Goal: Information Seeking & Learning: Learn about a topic

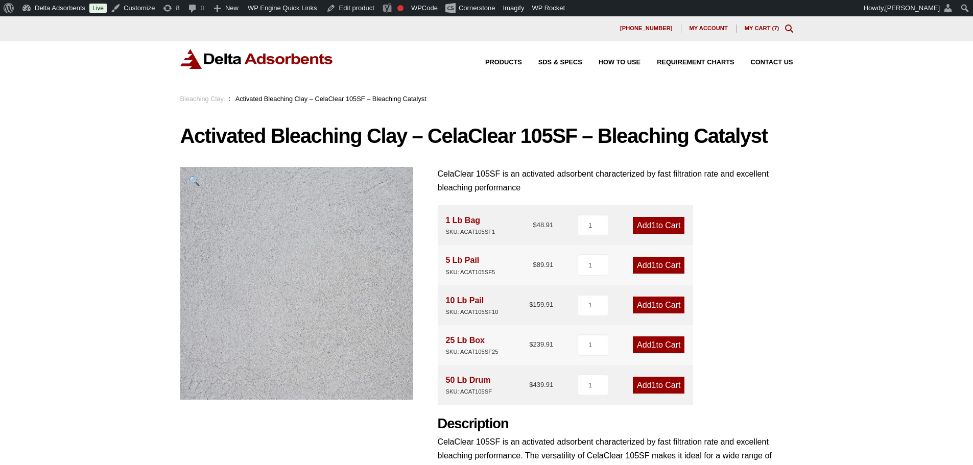
click at [274, 62] on img at bounding box center [256, 59] width 153 height 20
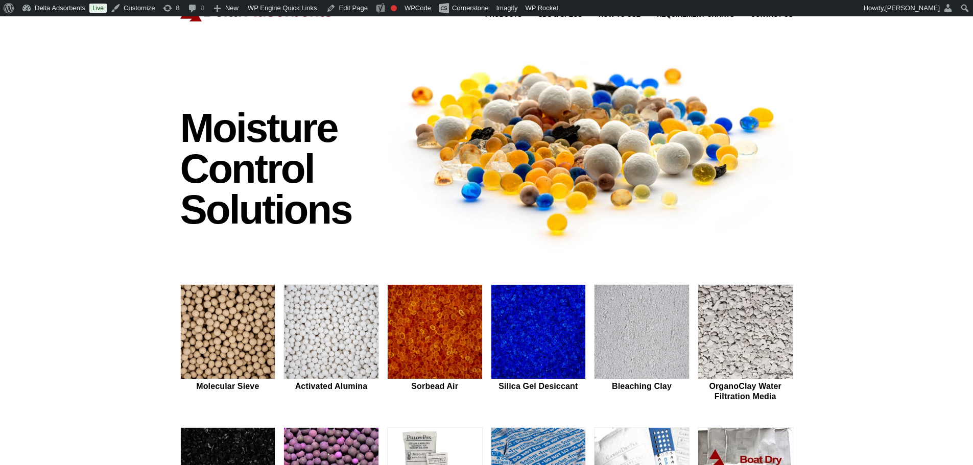
scroll to position [102, 0]
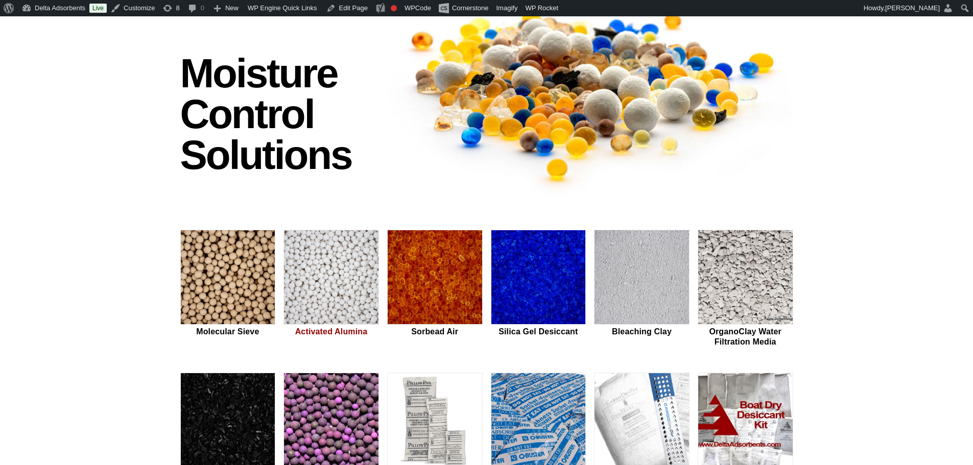
click at [341, 273] on img at bounding box center [331, 277] width 94 height 95
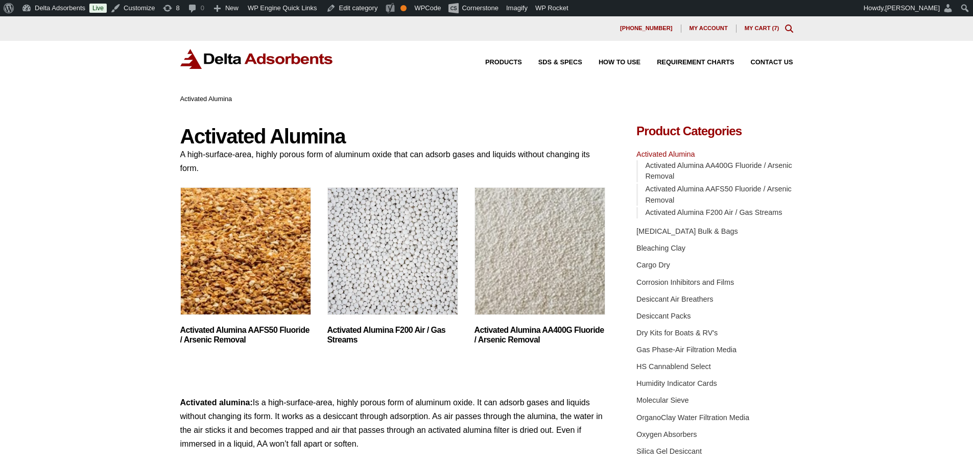
click at [548, 266] on img "Visit product category Activated Alumina AA400G Fluoride / Arsenic Removal" at bounding box center [539, 251] width 131 height 128
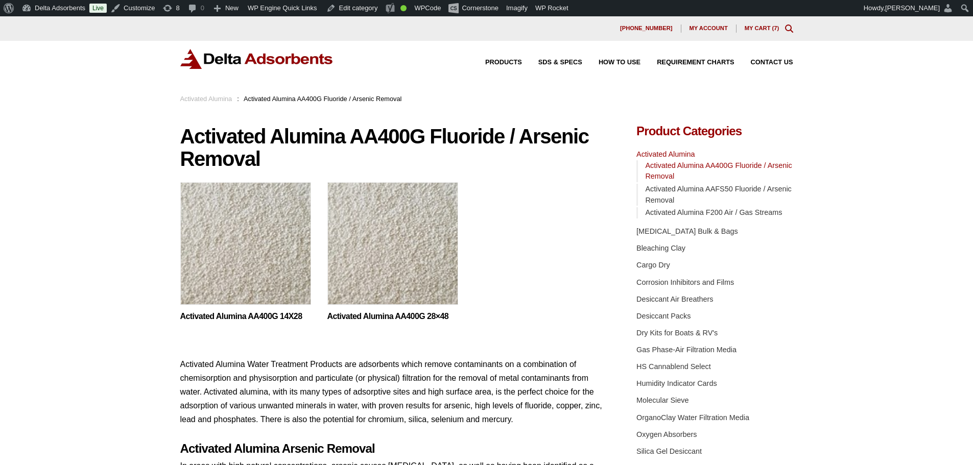
click at [382, 260] on img at bounding box center [392, 246] width 131 height 128
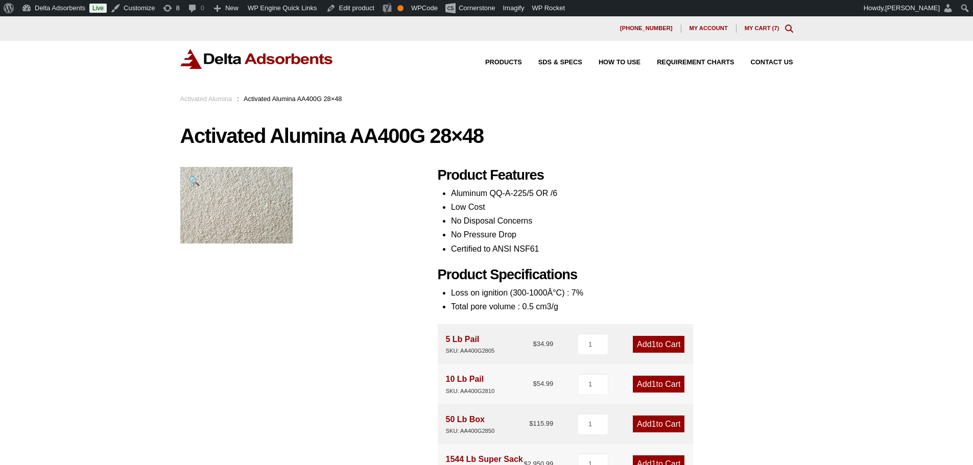
click at [218, 96] on link "Activated Alumina" at bounding box center [206, 99] width 52 height 8
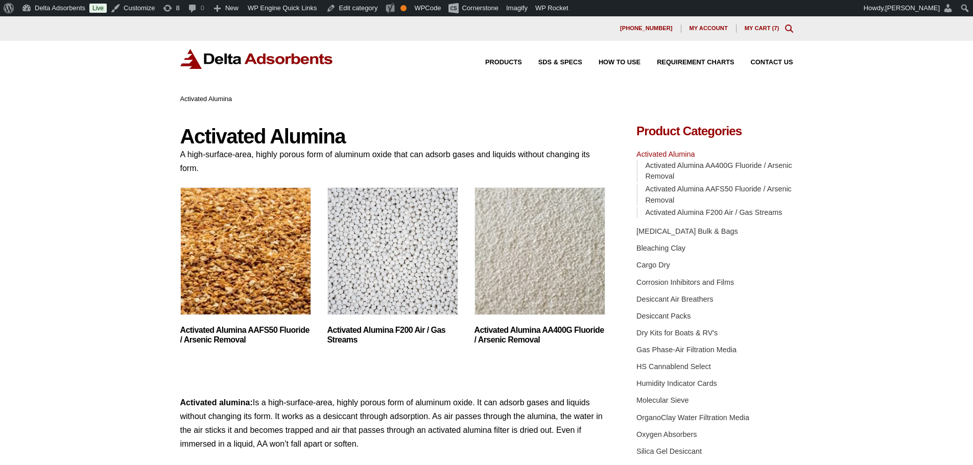
click at [546, 260] on img "Visit product category Activated Alumina AA400G Fluoride / Arsenic Removal" at bounding box center [539, 251] width 131 height 128
click at [272, 245] on img "Visit product category Activated Alumina AAFS50 Fluoride / Arsenic Removal" at bounding box center [245, 251] width 131 height 128
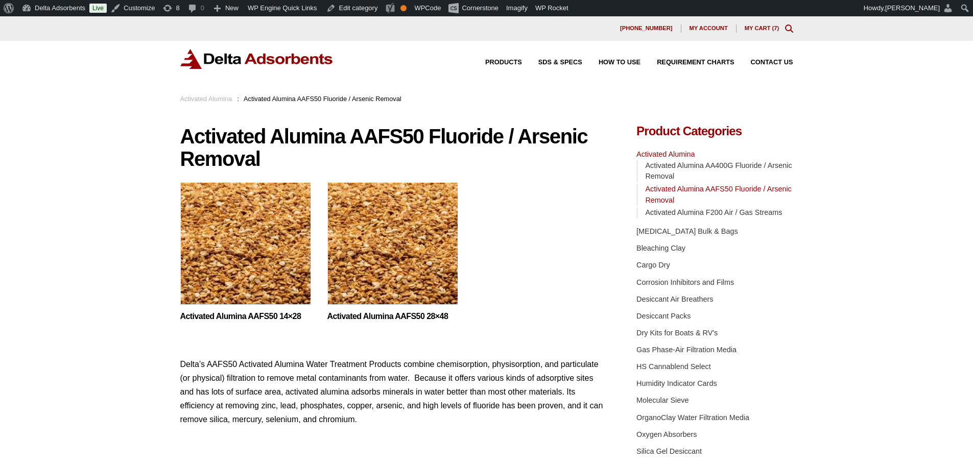
click at [274, 248] on img at bounding box center [245, 246] width 131 height 128
